Goal: Check status

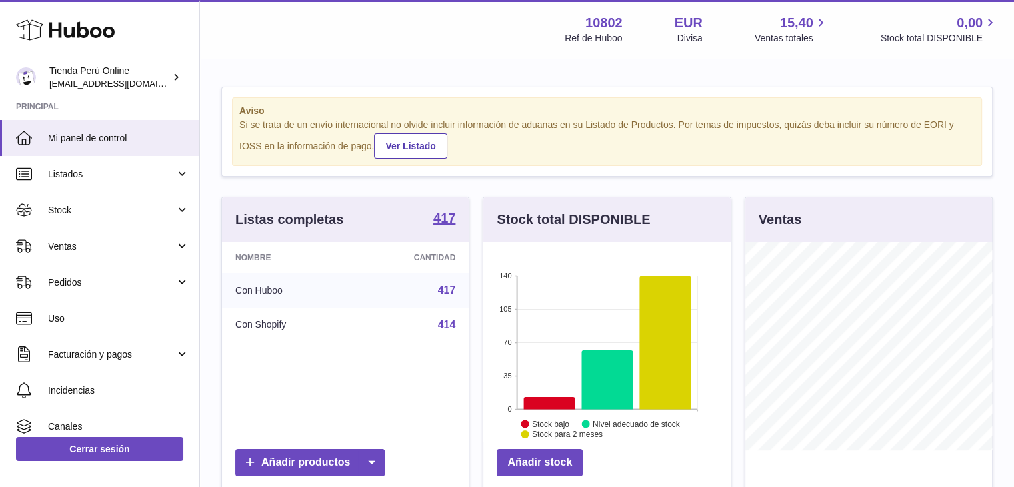
scroll to position [208, 250]
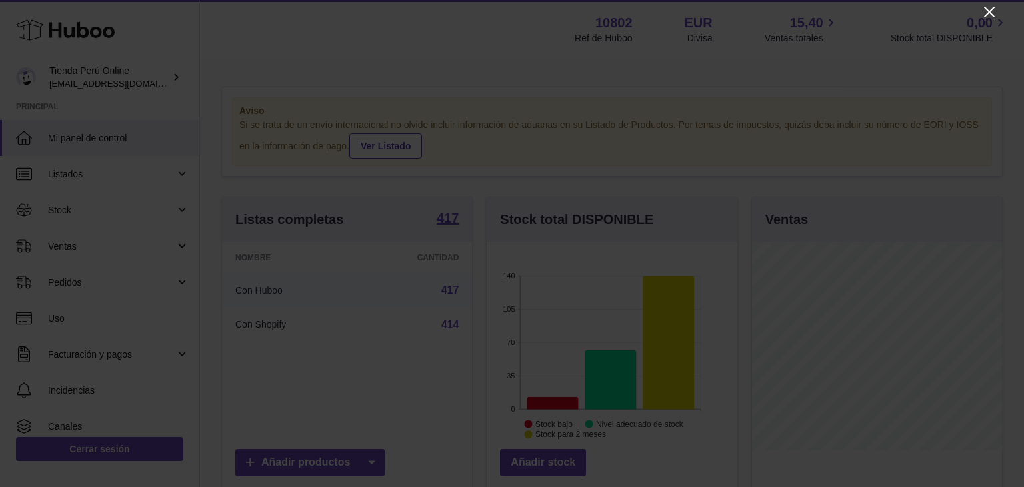
click at [981, 15] on icon "Close" at bounding box center [989, 12] width 16 height 16
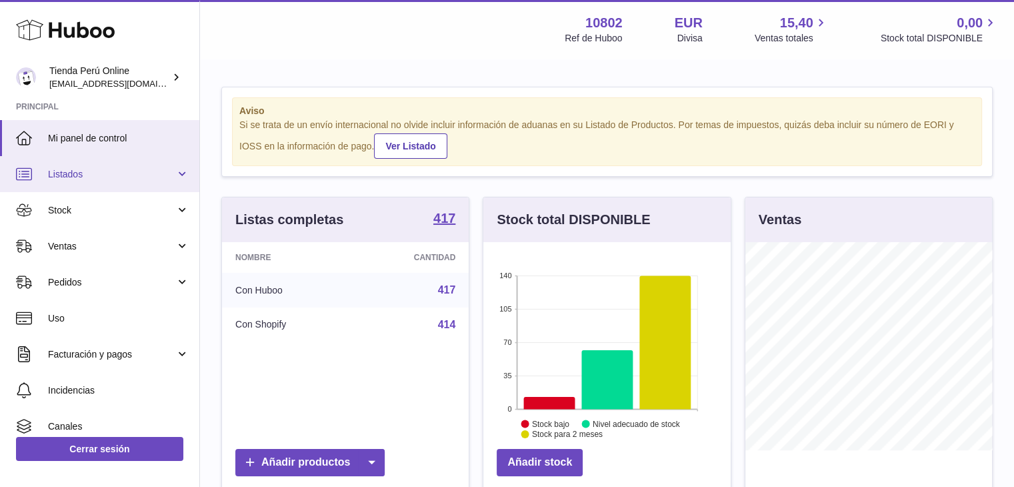
click at [103, 181] on link "Listados" at bounding box center [99, 174] width 199 height 36
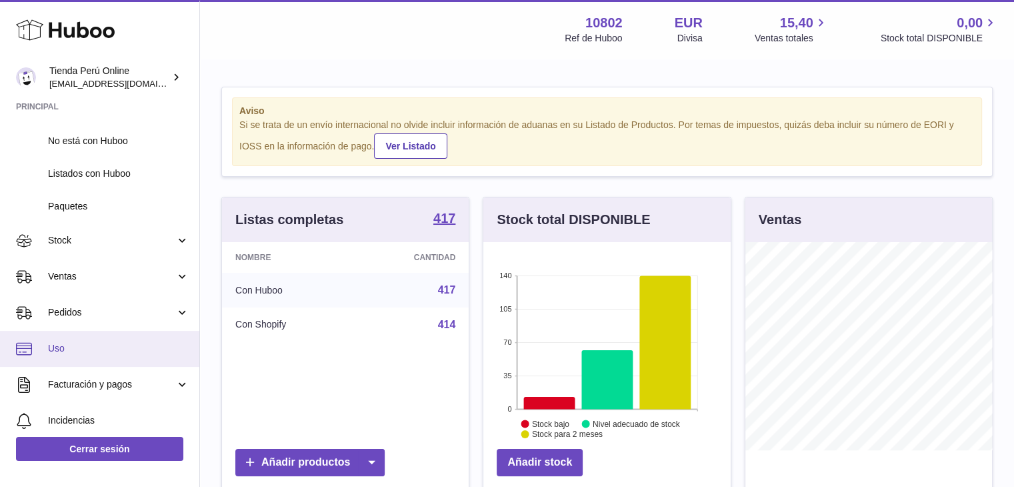
scroll to position [133, 0]
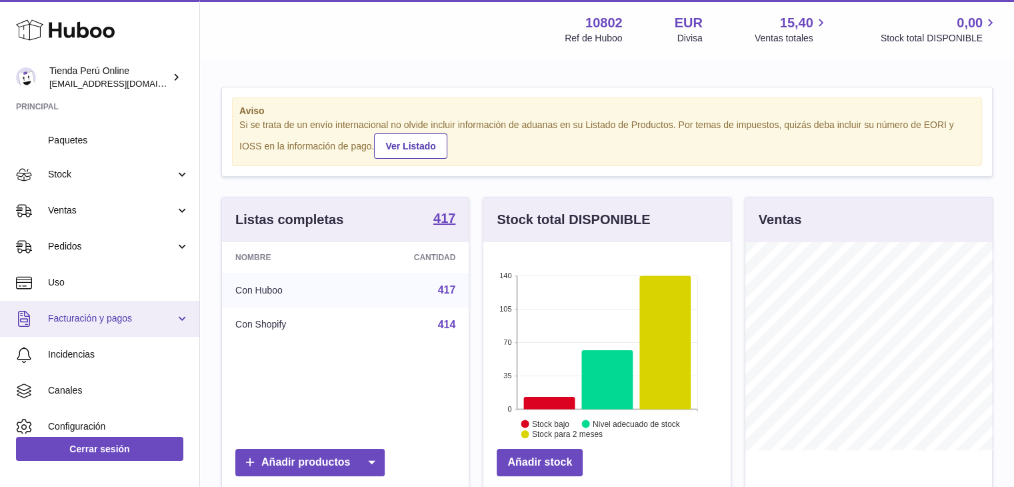
click at [117, 321] on span "Facturación y pagos" at bounding box center [111, 318] width 127 height 13
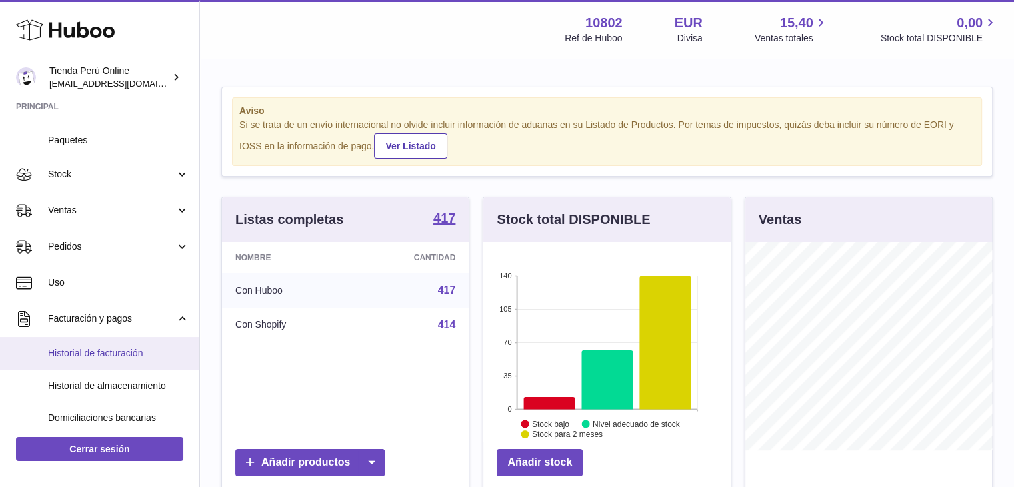
click at [109, 349] on span "Historial de facturación" at bounding box center [118, 353] width 141 height 13
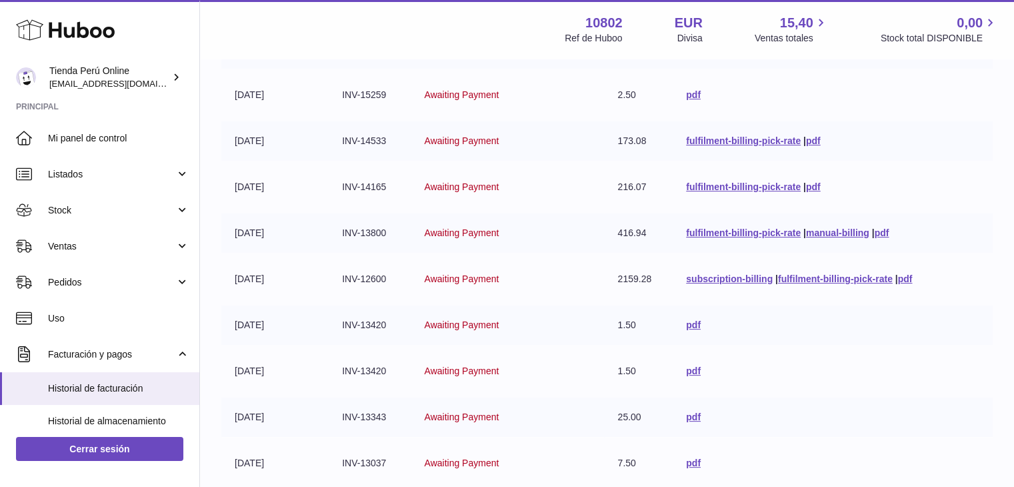
scroll to position [333, 0]
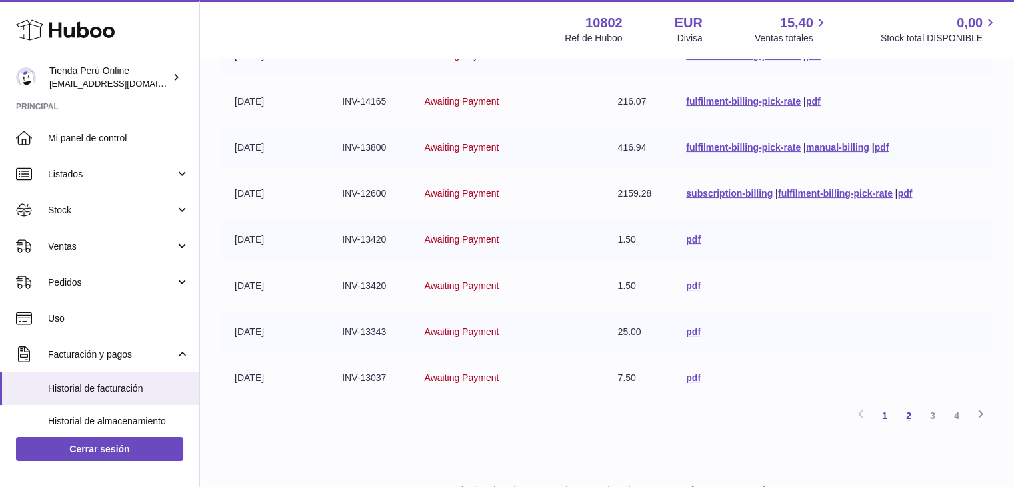
click at [913, 419] on link "2" at bounding box center [909, 415] width 24 height 24
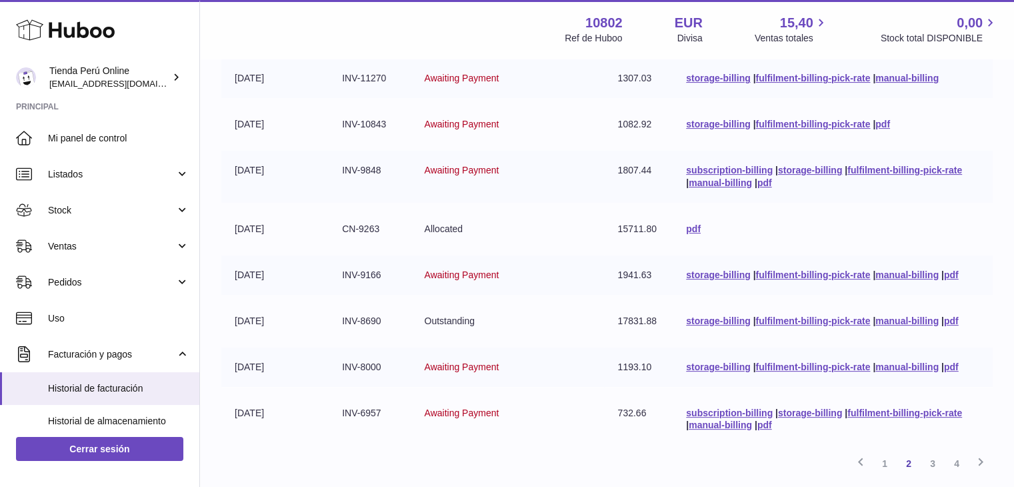
scroll to position [327, 0]
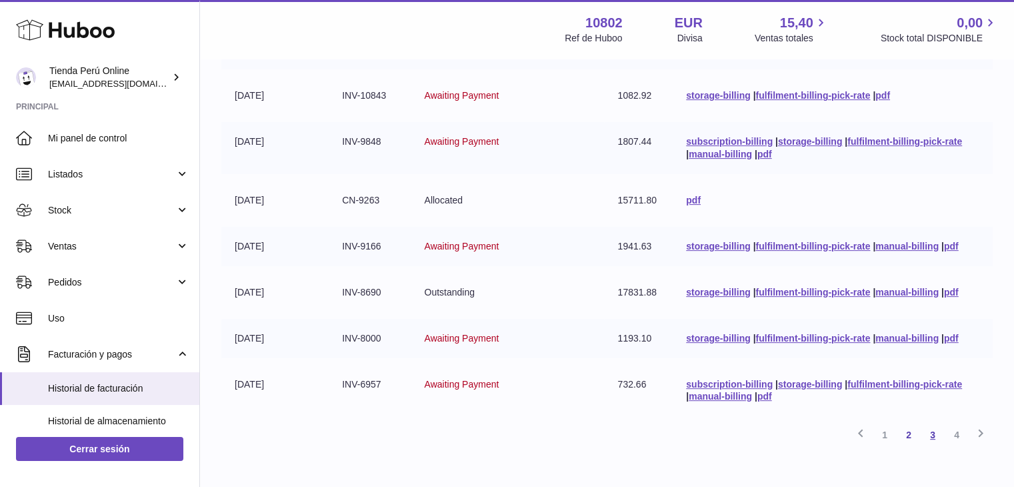
click at [937, 435] on link "3" at bounding box center [933, 435] width 24 height 24
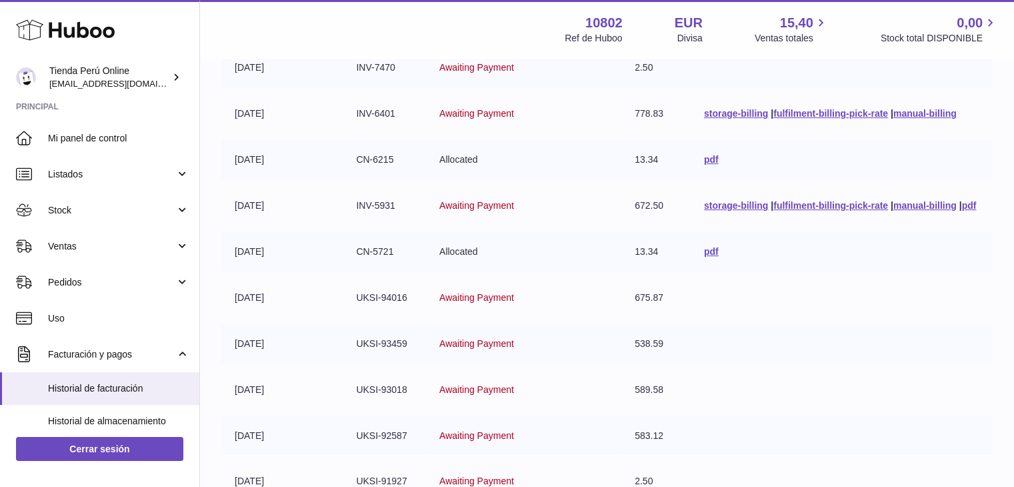
scroll to position [327, 0]
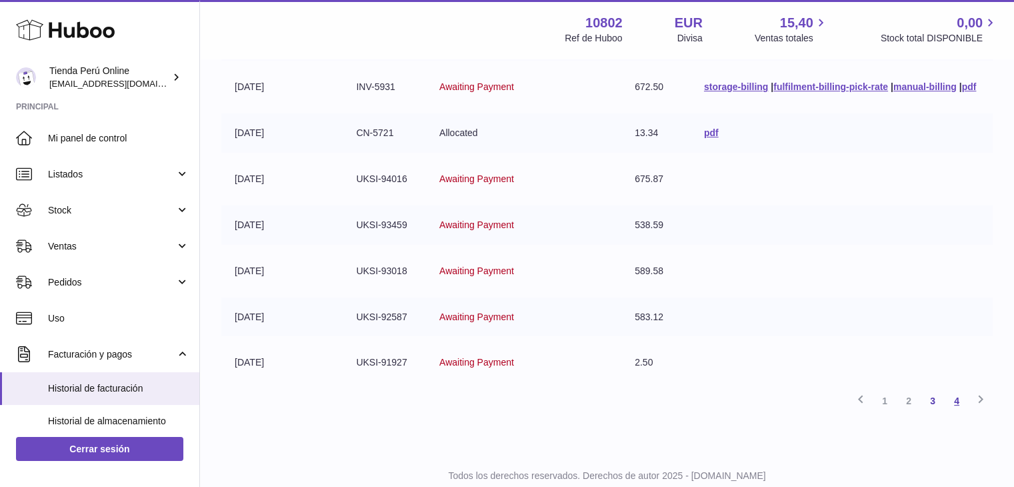
click at [952, 401] on link "4" at bounding box center [957, 401] width 24 height 24
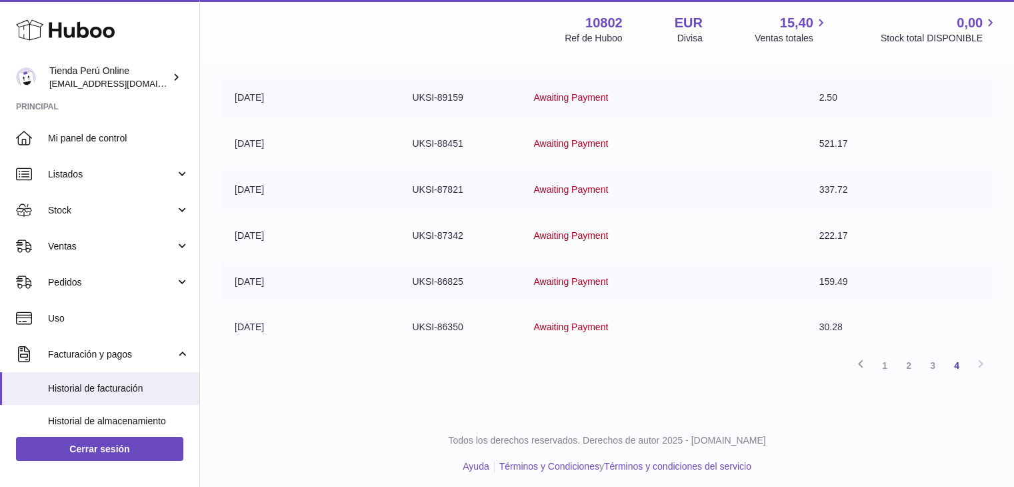
scroll to position [365, 0]
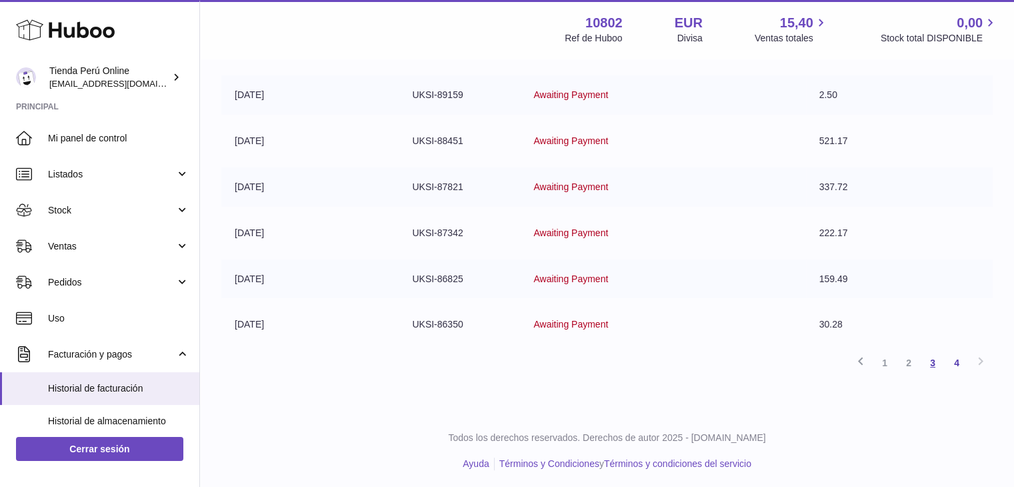
click at [927, 359] on link "3" at bounding box center [933, 363] width 24 height 24
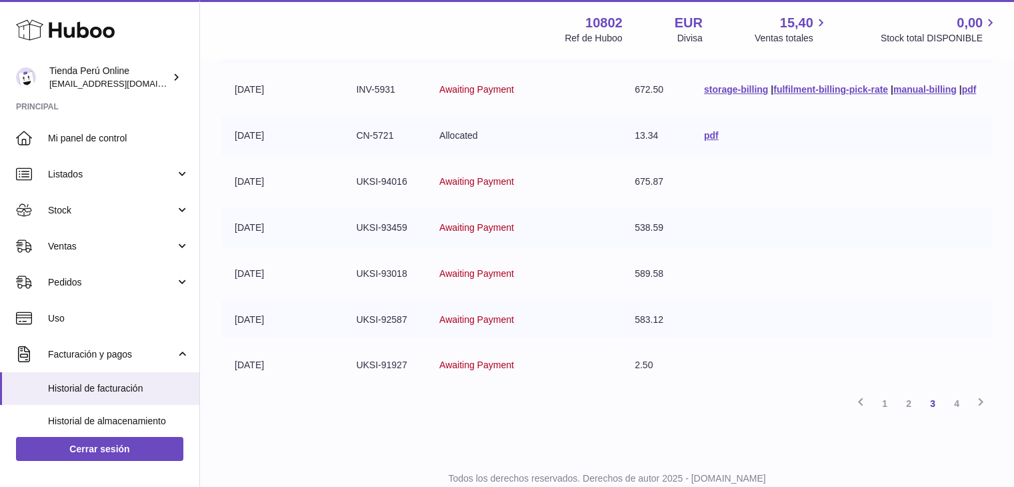
scroll to position [327, 0]
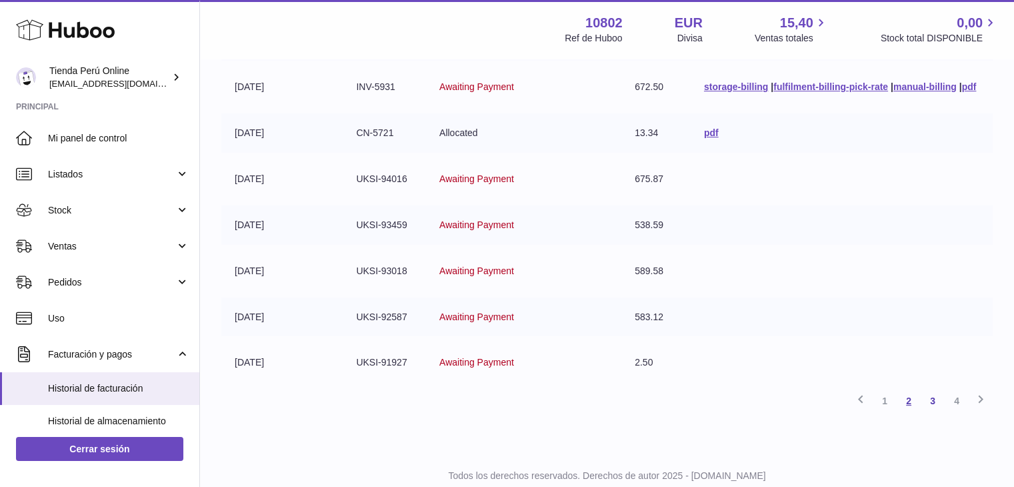
click at [902, 402] on link "2" at bounding box center [909, 401] width 24 height 24
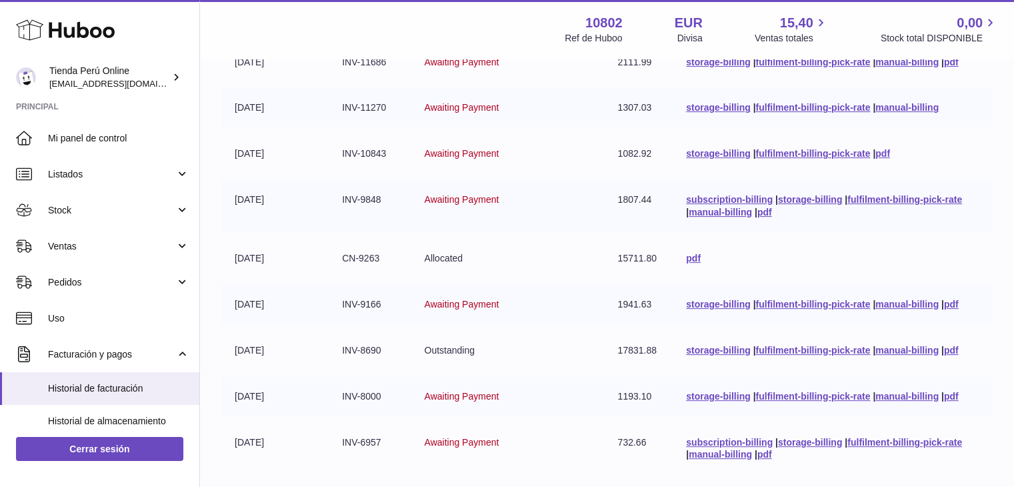
scroll to position [327, 0]
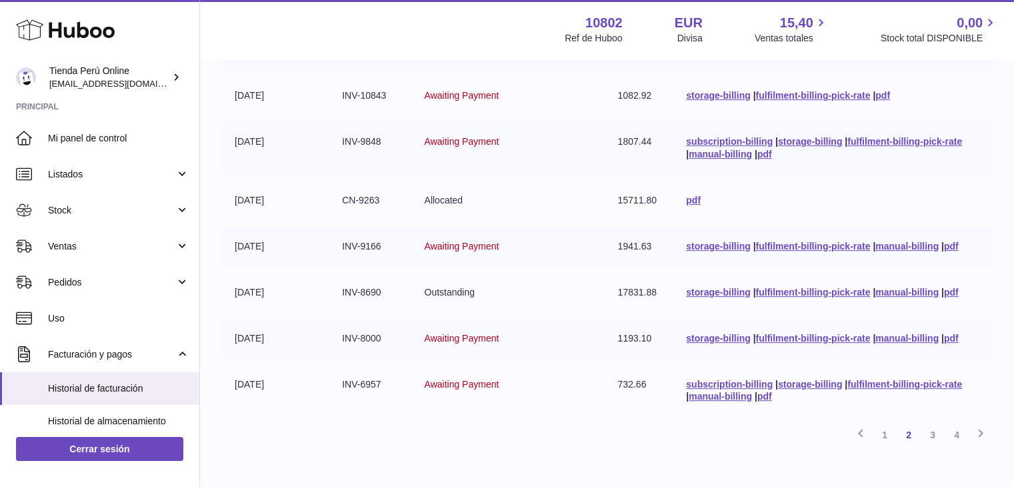
drag, startPoint x: 341, startPoint y: 290, endPoint x: 381, endPoint y: 294, distance: 40.2
click at [381, 294] on td "INV-8690" at bounding box center [370, 292] width 82 height 39
click at [882, 429] on link "1" at bounding box center [885, 435] width 24 height 24
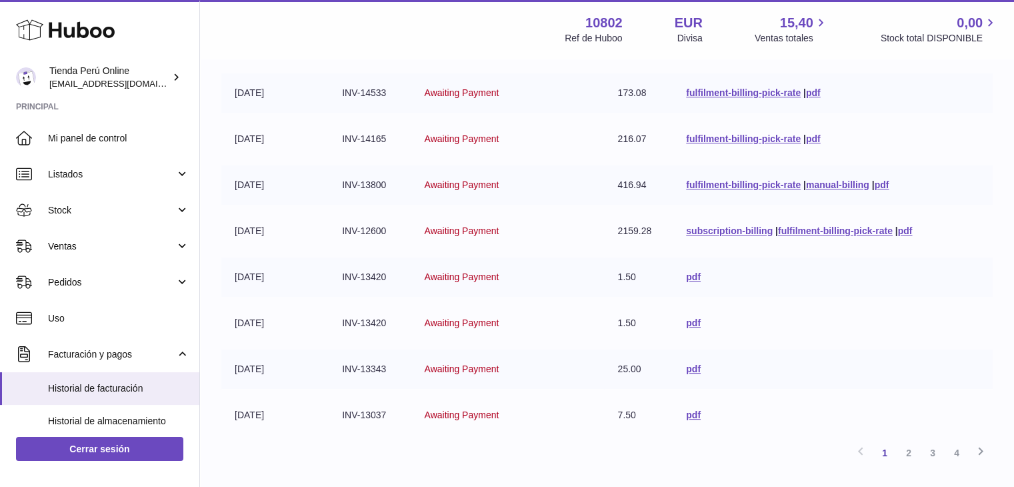
scroll to position [387, 0]
